Goal: Obtain resource: Download file/media

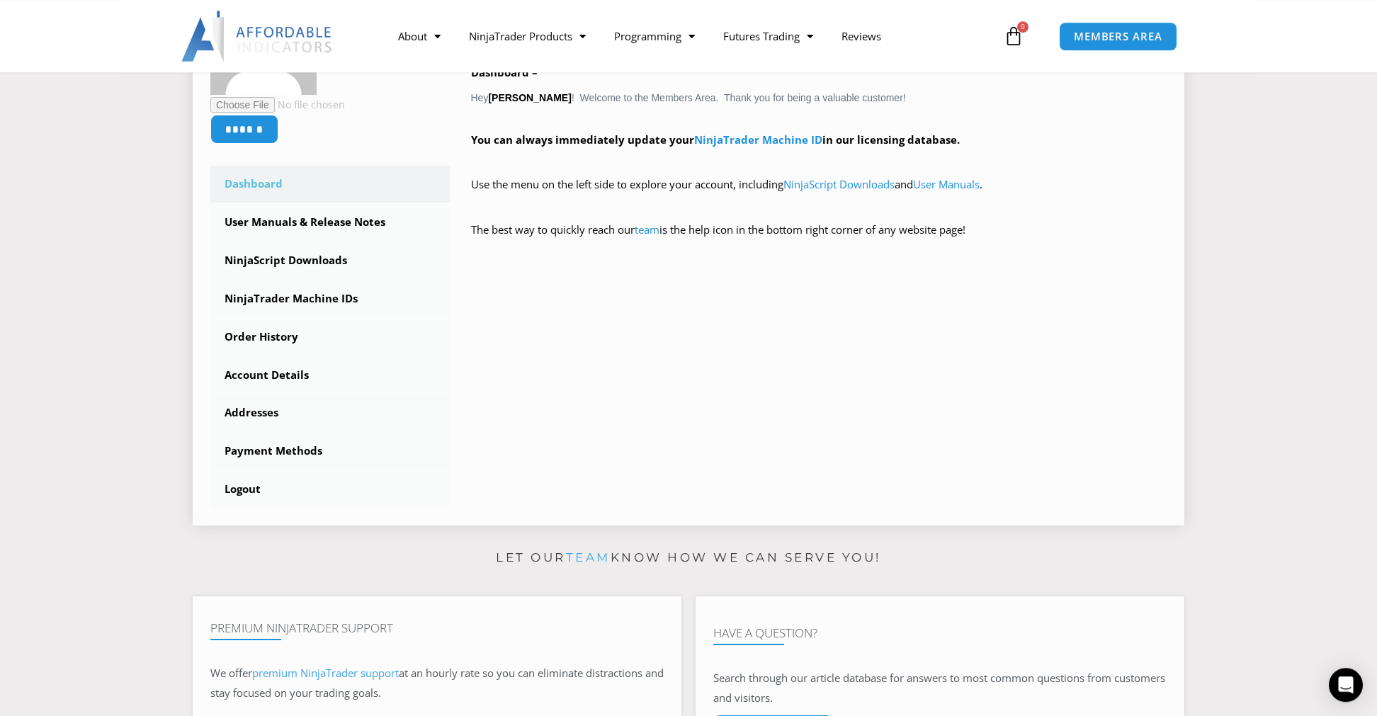
scroll to position [299, 0]
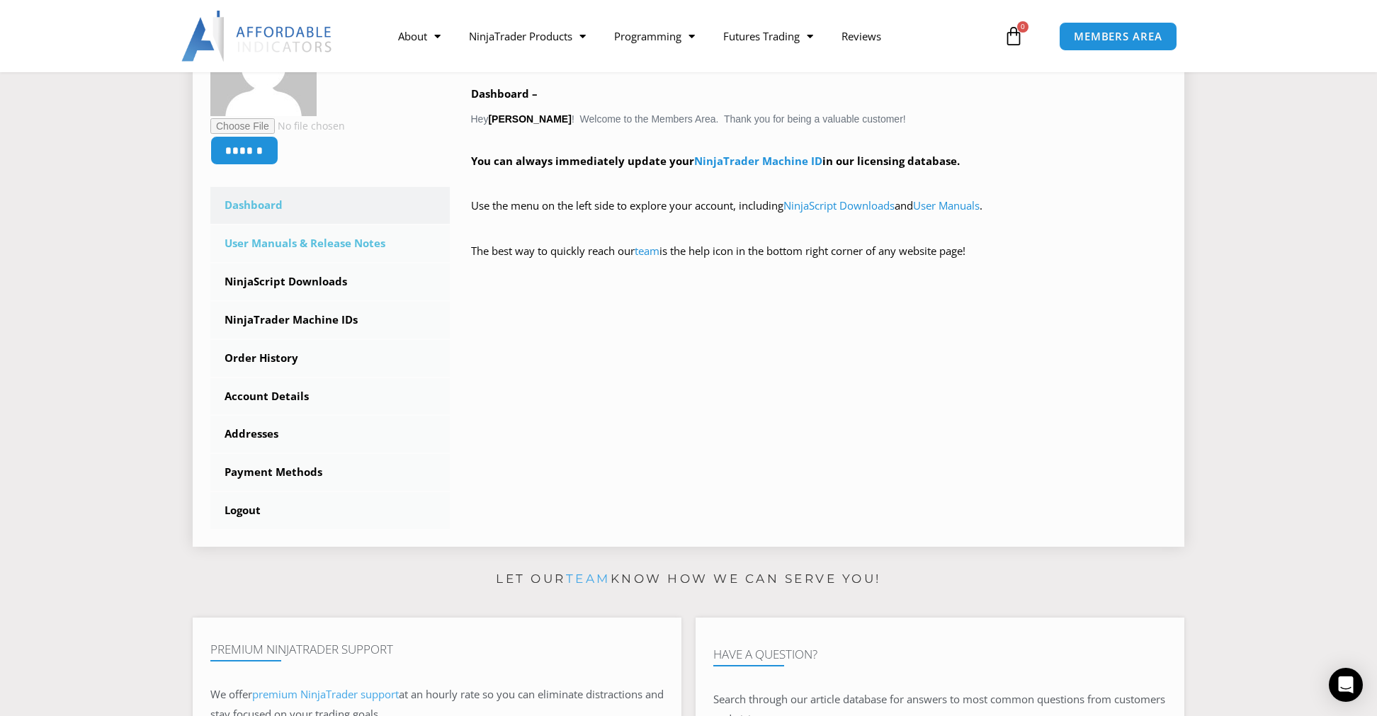
click at [314, 243] on link "User Manuals & Release Notes" at bounding box center [329, 243] width 239 height 37
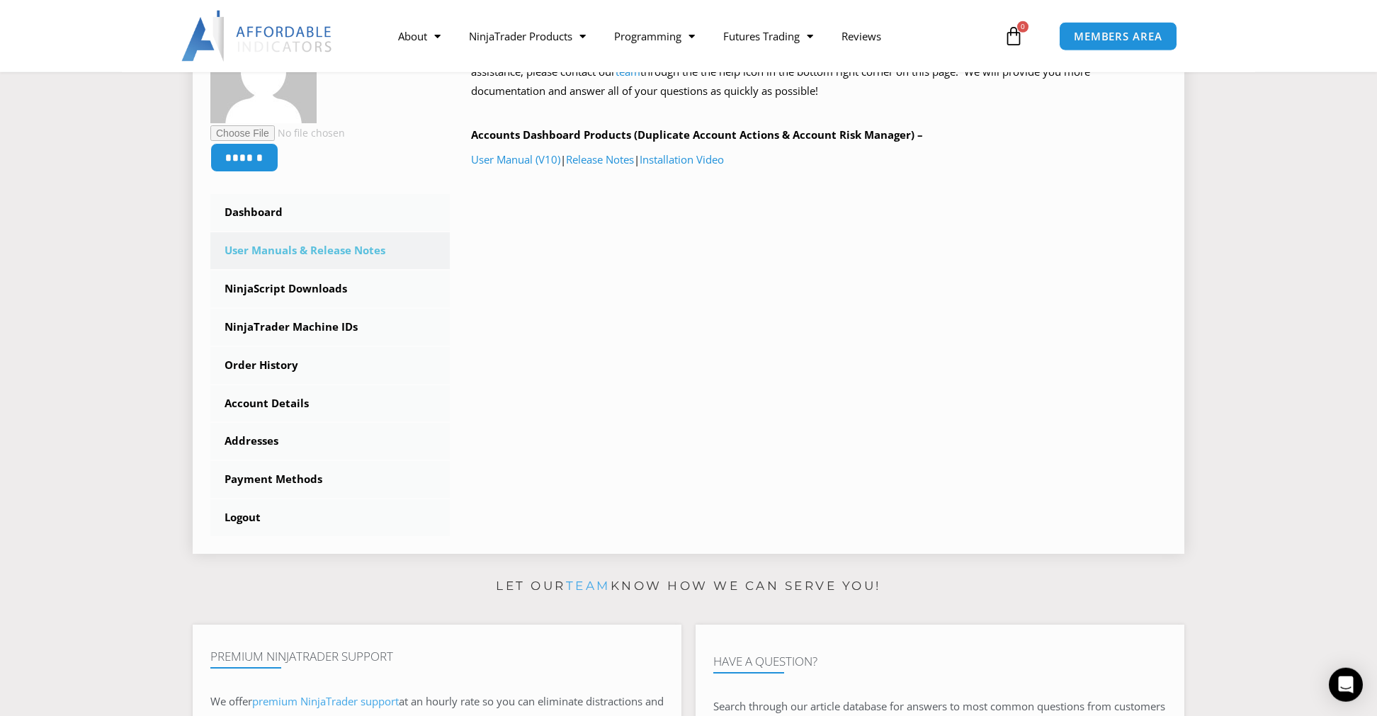
scroll to position [199, 0]
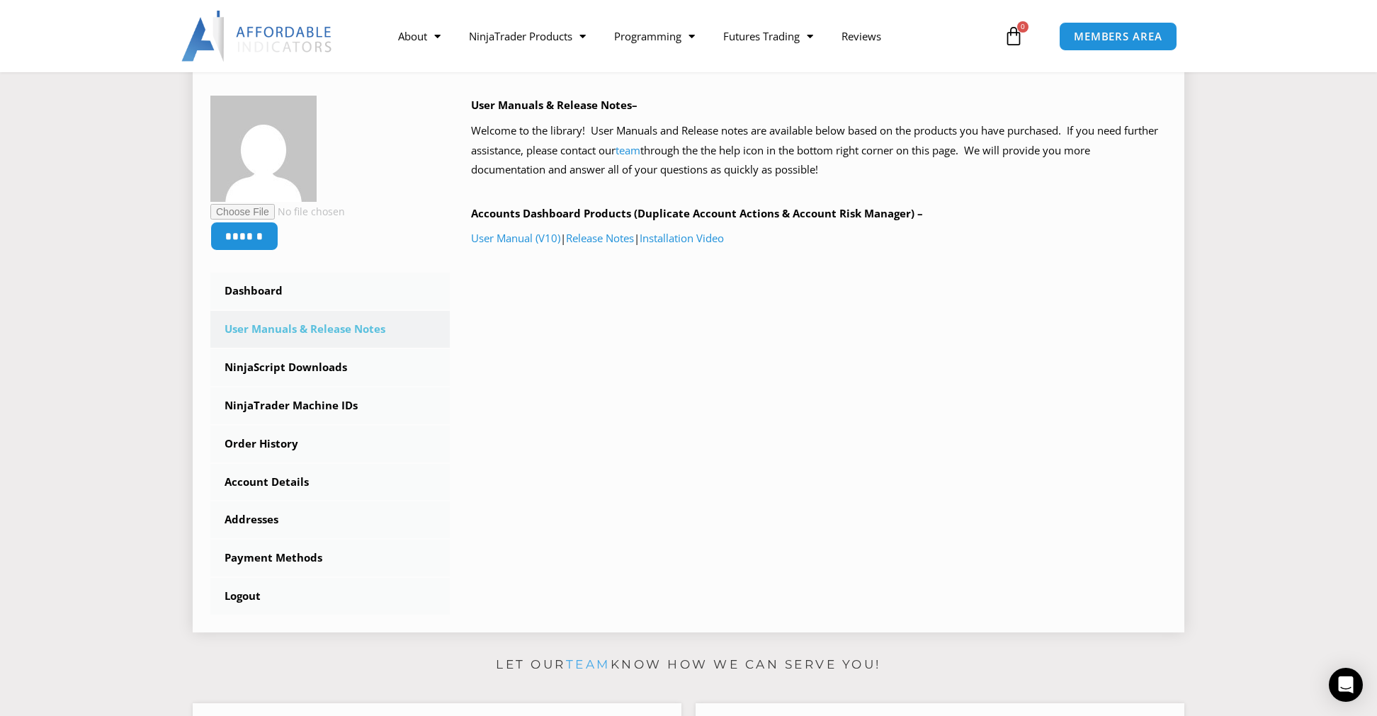
click at [325, 325] on link "User Manuals & Release Notes" at bounding box center [329, 329] width 239 height 37
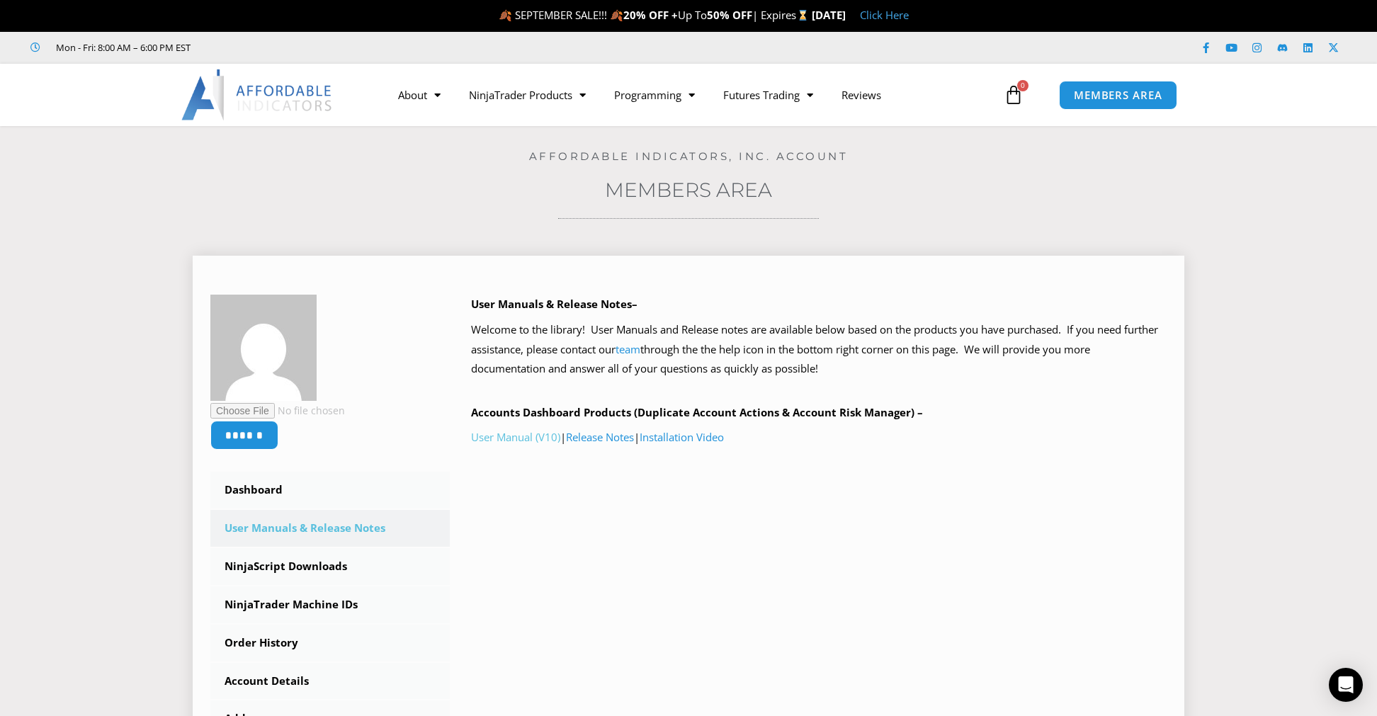
click at [524, 438] on link "User Manual (V10)" at bounding box center [515, 437] width 89 height 14
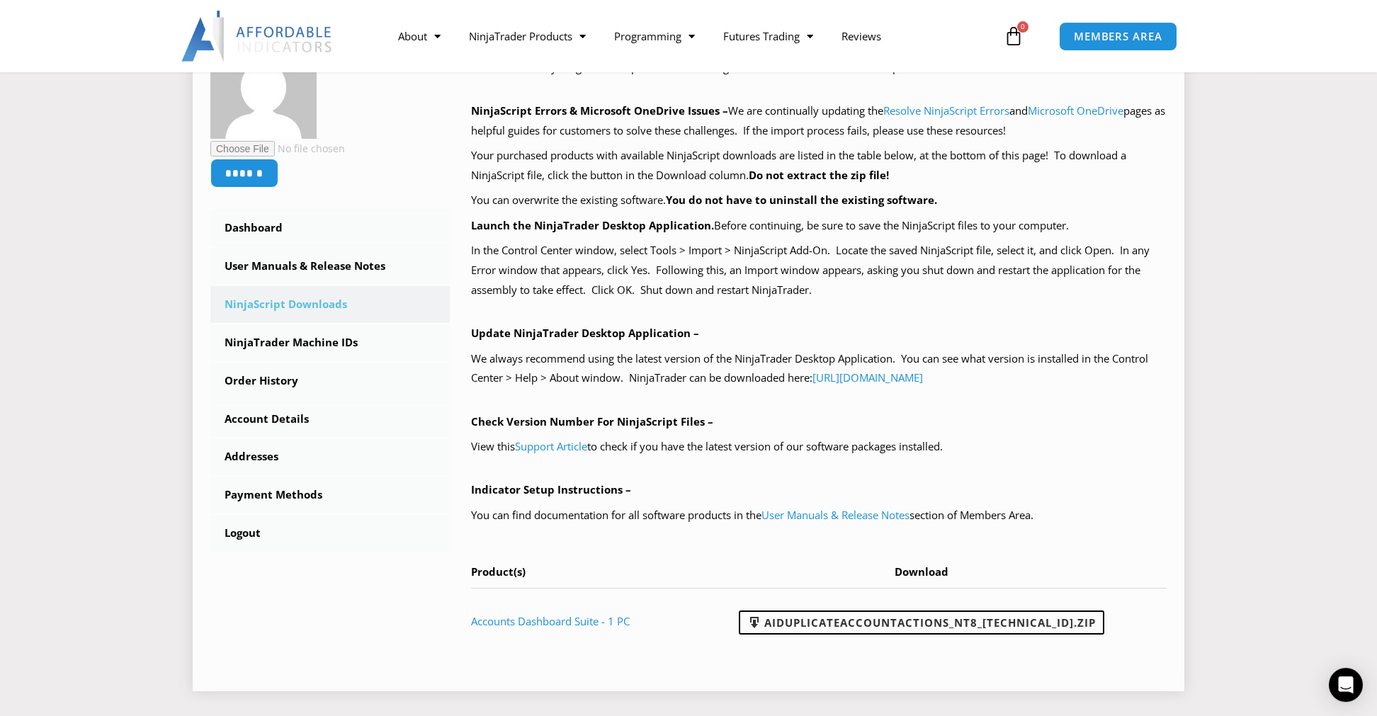
scroll to position [299, 0]
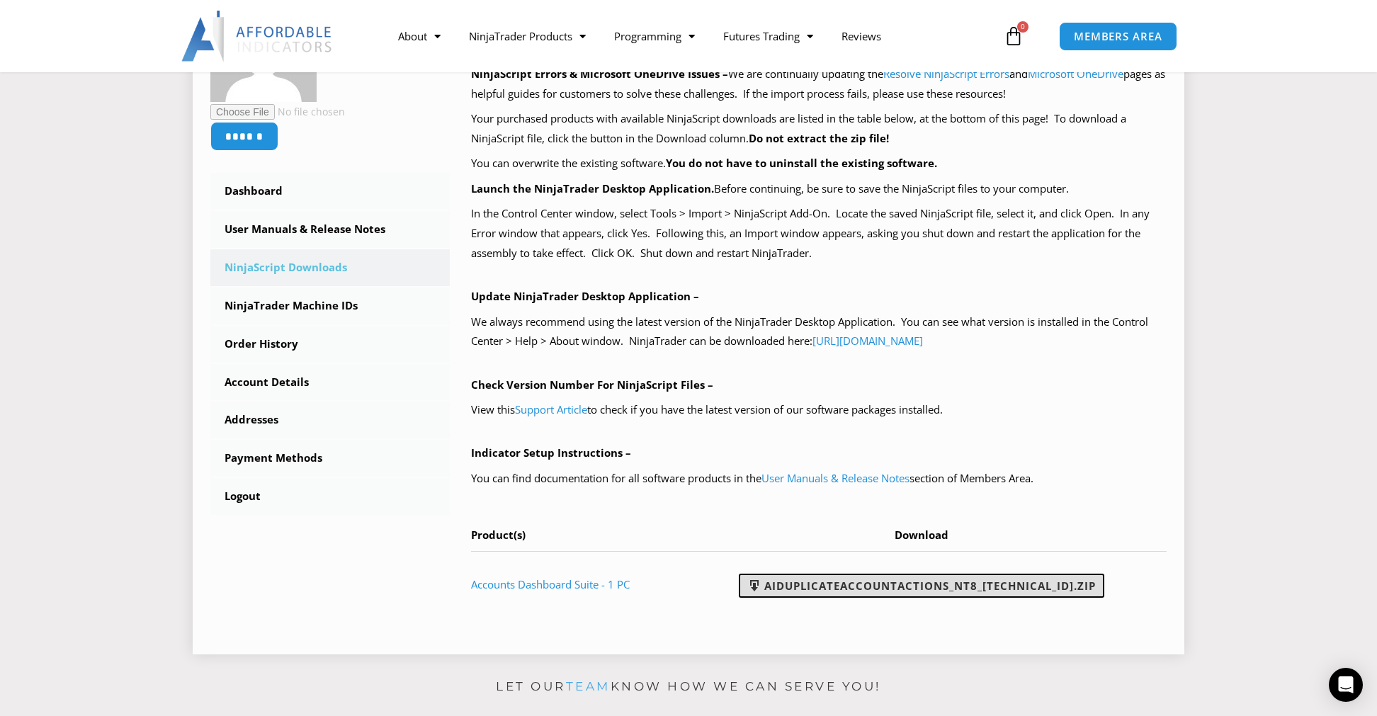
click at [852, 586] on link "AIDuplicateAccountActions_NT8_25.2.5.1.zip" at bounding box center [922, 586] width 366 height 24
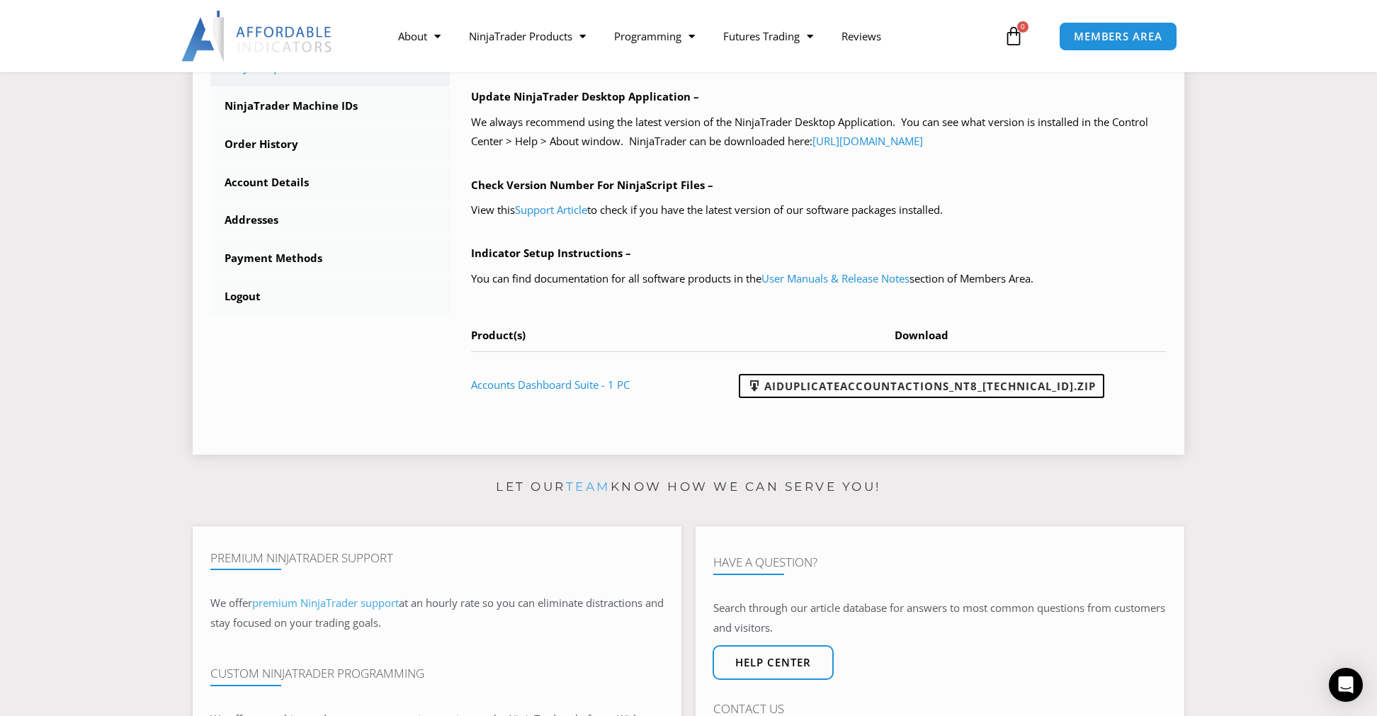
scroll to position [598, 0]
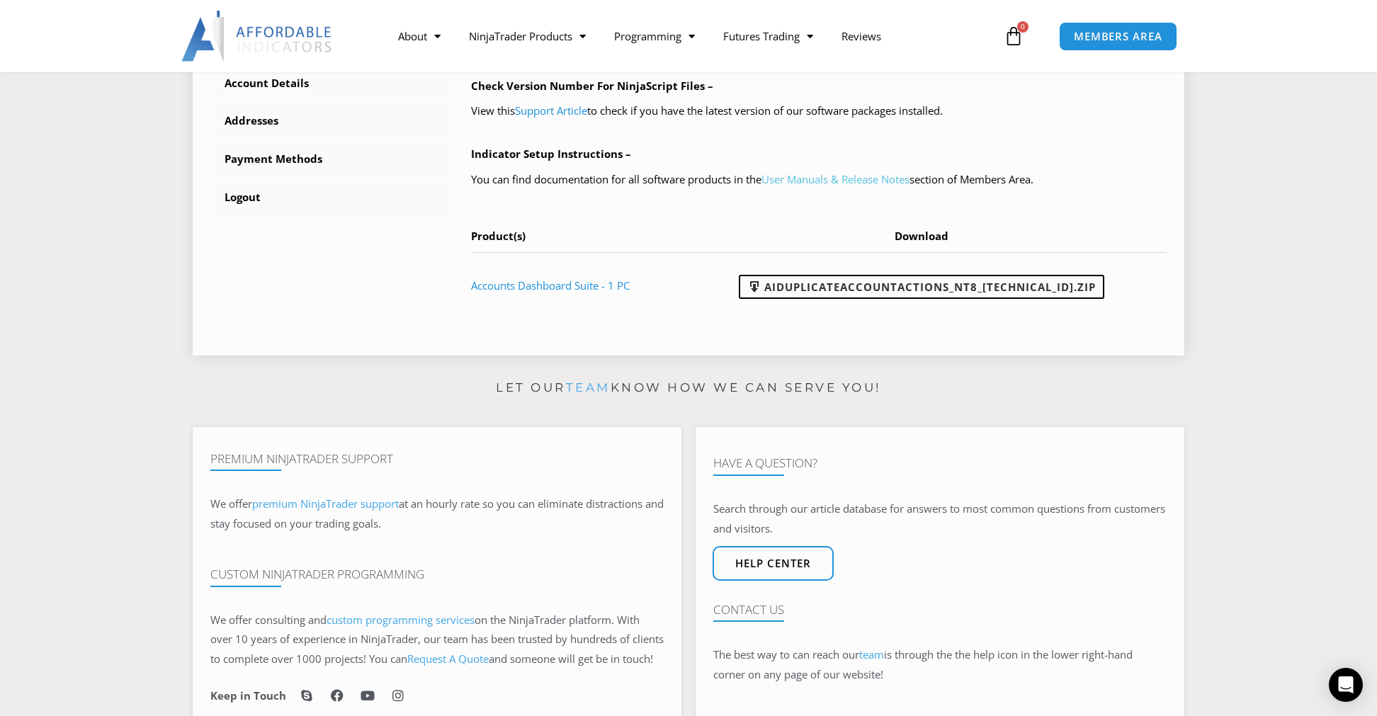
click at [883, 183] on link "User Manuals & Release Notes" at bounding box center [836, 179] width 148 height 14
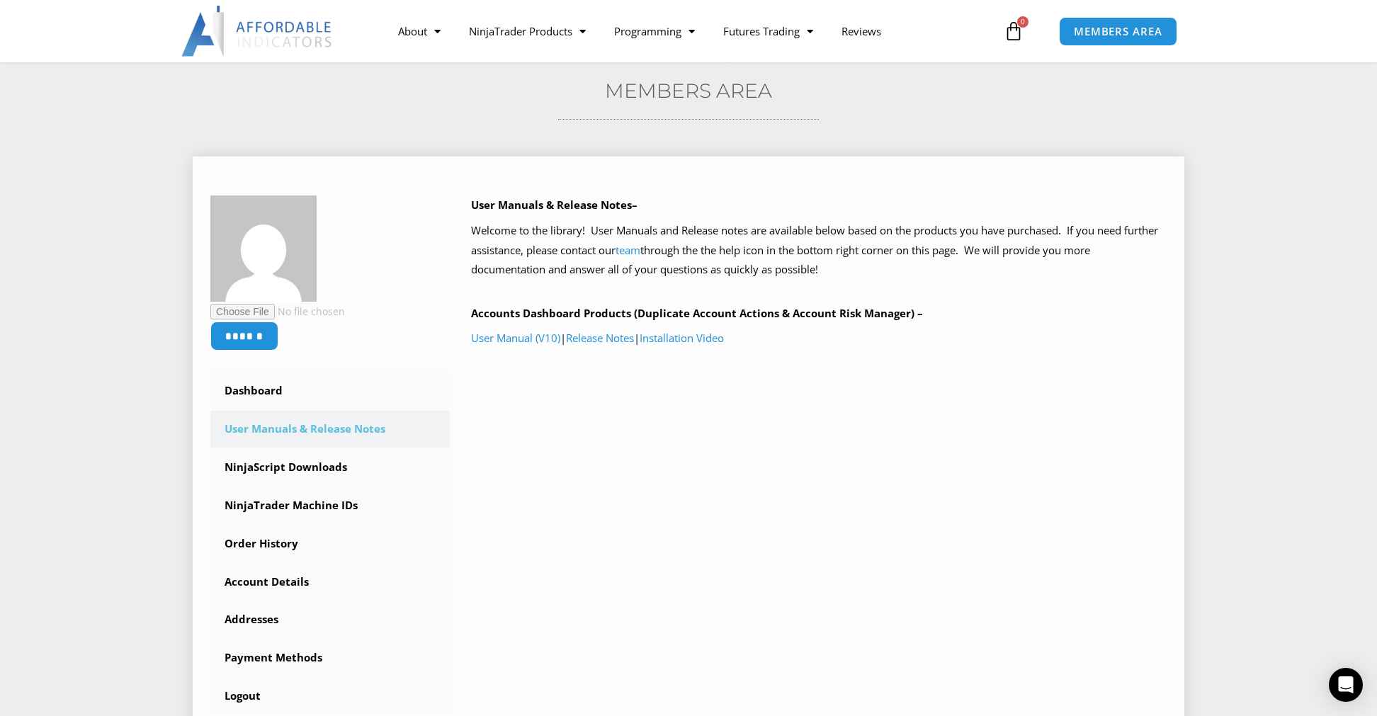
scroll to position [199, 0]
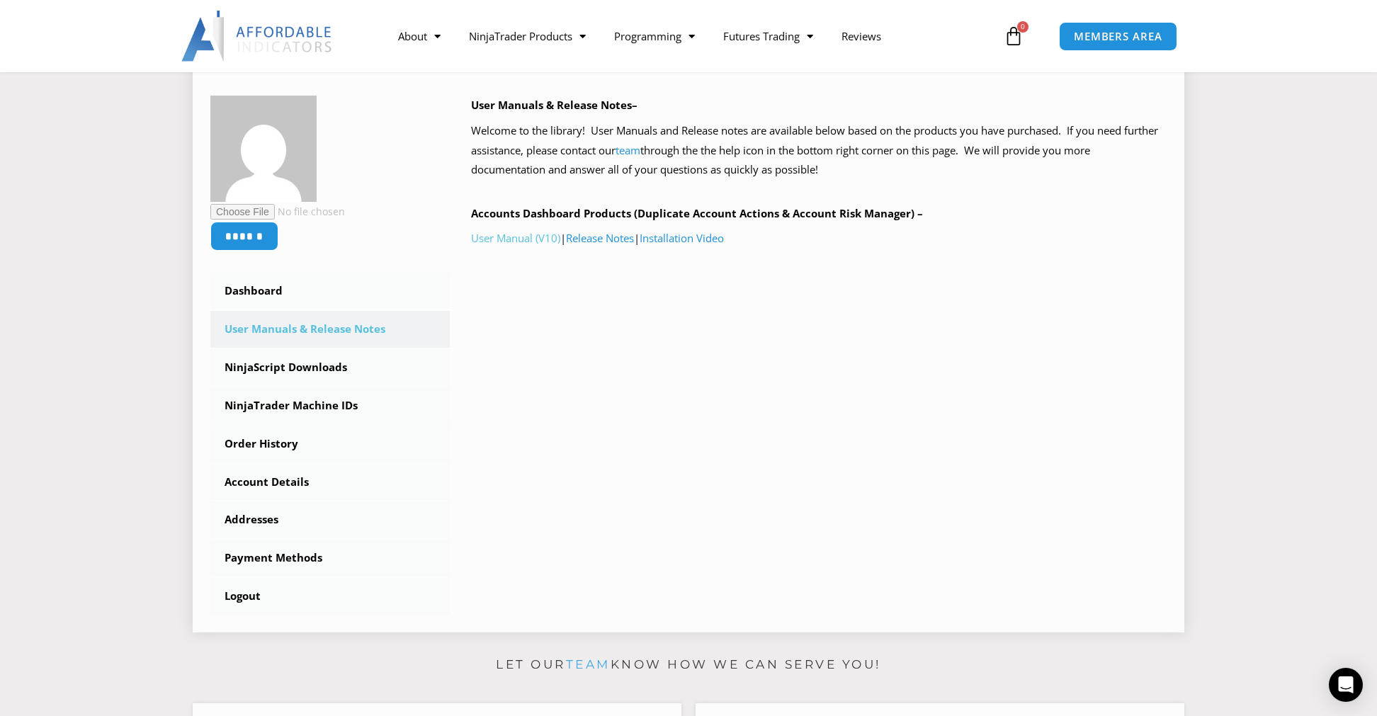
click at [500, 235] on link "User Manual (V10)" at bounding box center [515, 238] width 89 height 14
